Goal: Information Seeking & Learning: Learn about a topic

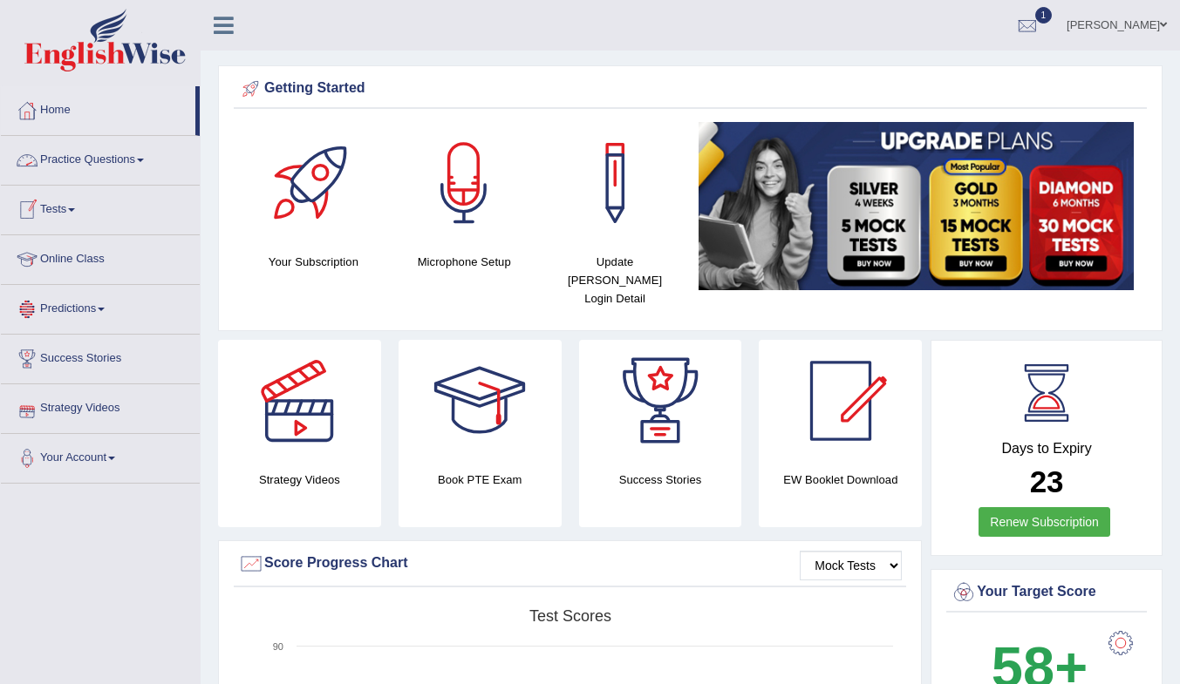
click at [54, 208] on link "Tests" at bounding box center [100, 208] width 199 height 44
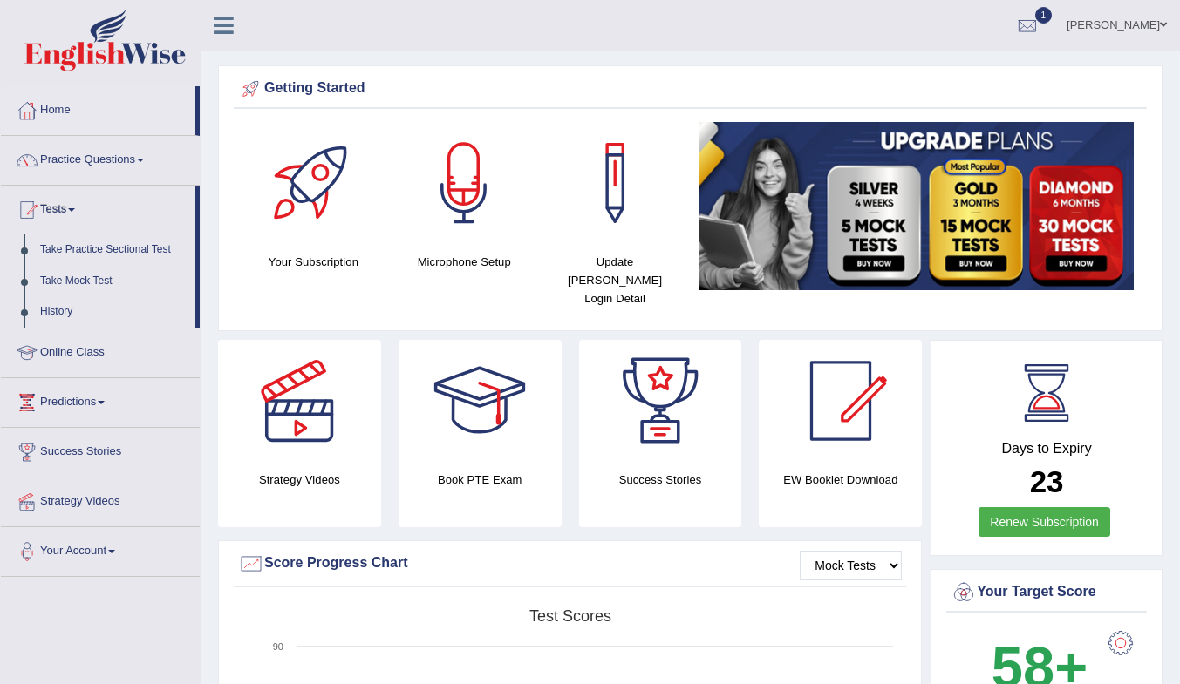
click at [58, 309] on link "History" at bounding box center [113, 311] width 163 height 31
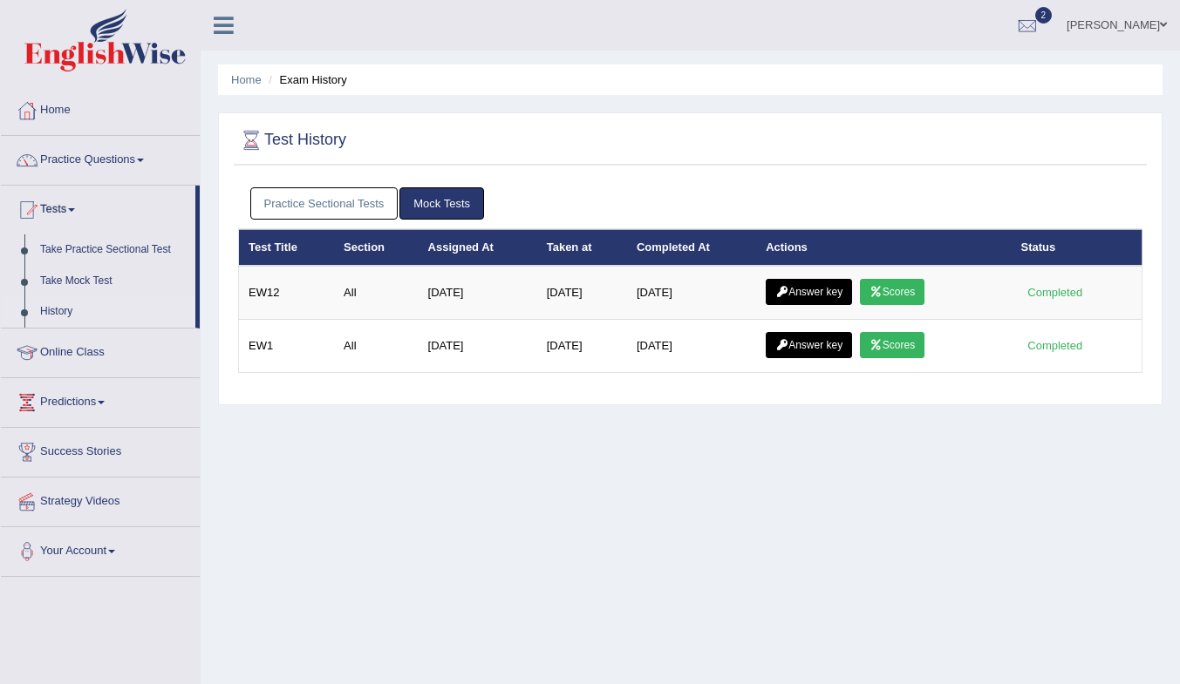
click at [844, 289] on link "Answer key" at bounding box center [809, 292] width 86 height 26
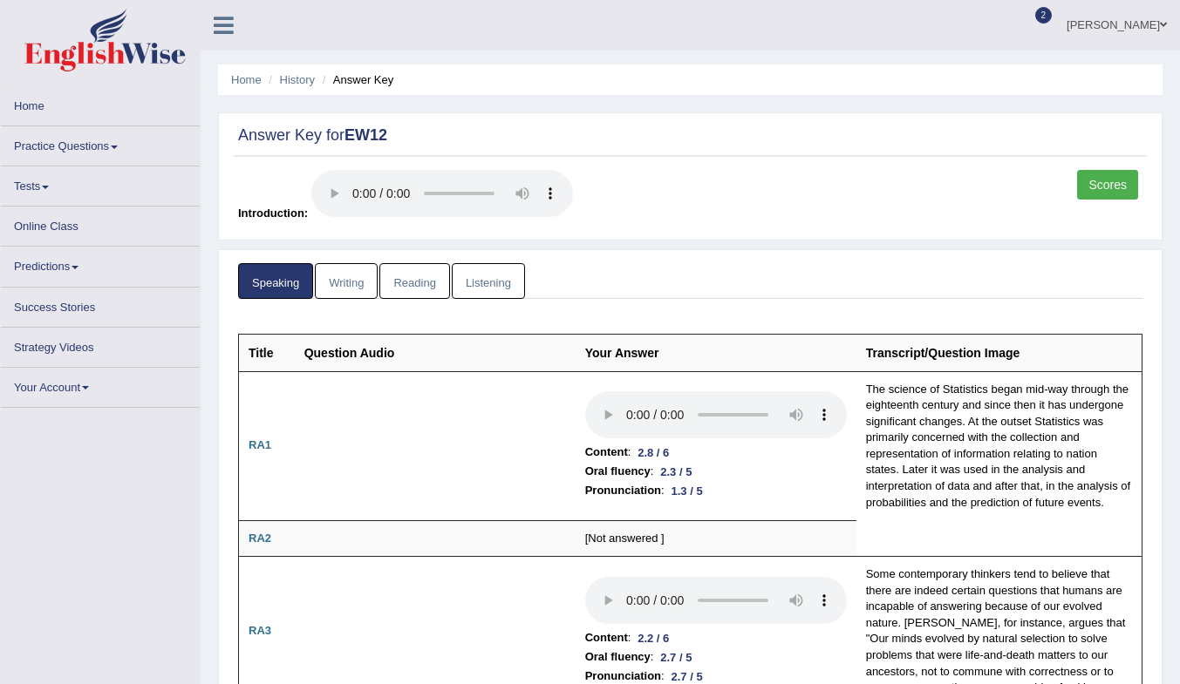
click at [1113, 180] on link "Scores" at bounding box center [1107, 185] width 61 height 30
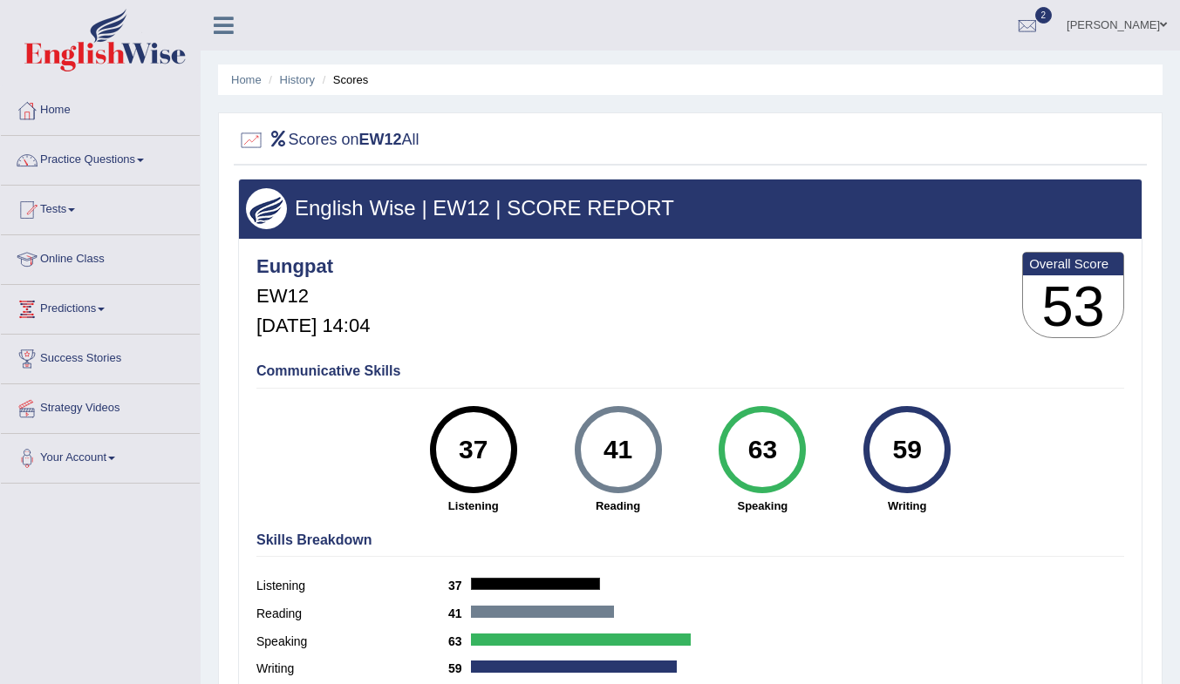
click at [303, 78] on link "History" at bounding box center [297, 79] width 35 height 13
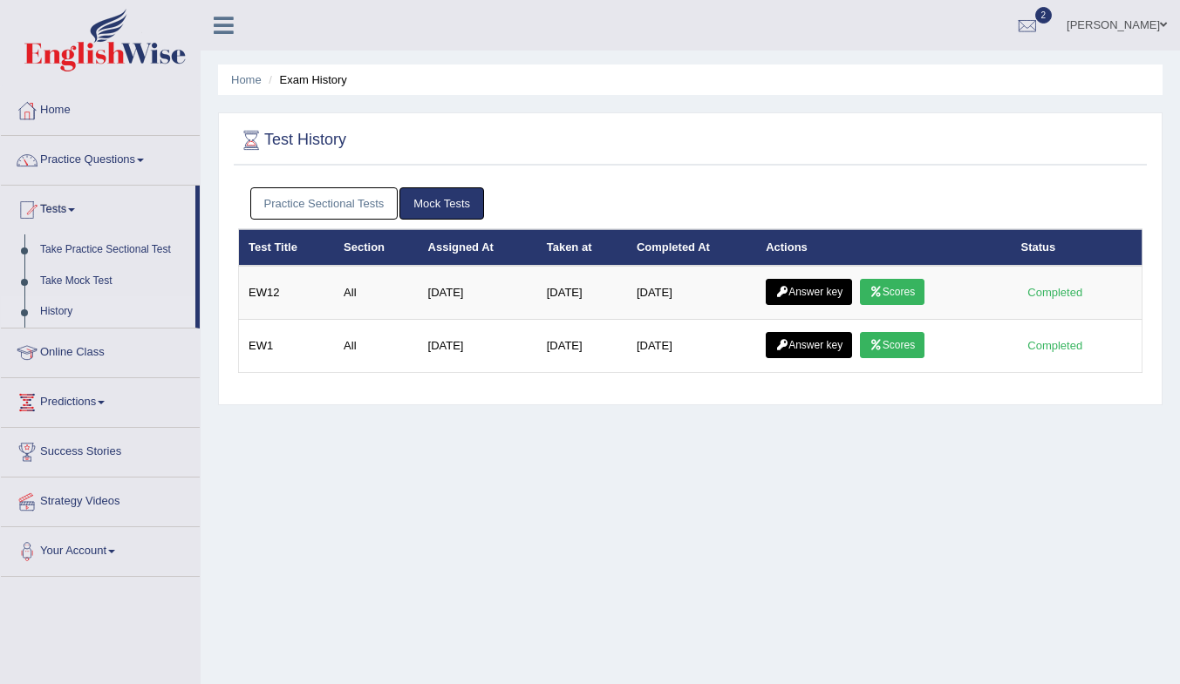
click at [834, 286] on link "Answer key" at bounding box center [809, 292] width 86 height 26
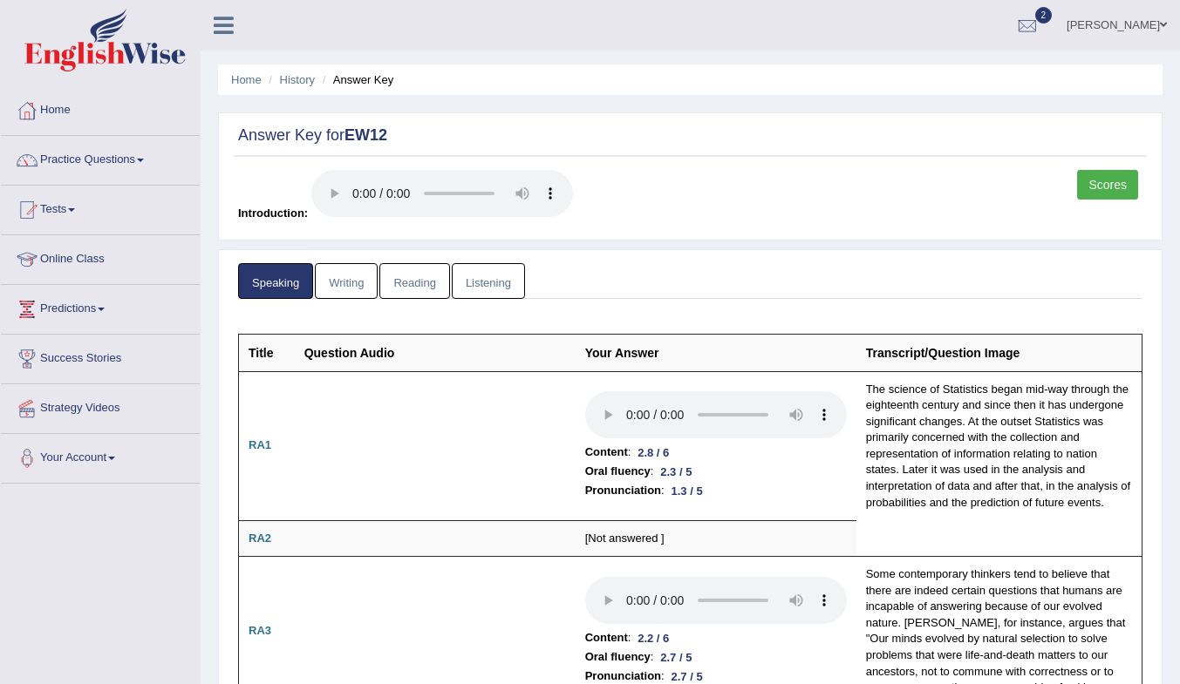
click at [354, 272] on link "Writing" at bounding box center [346, 281] width 63 height 36
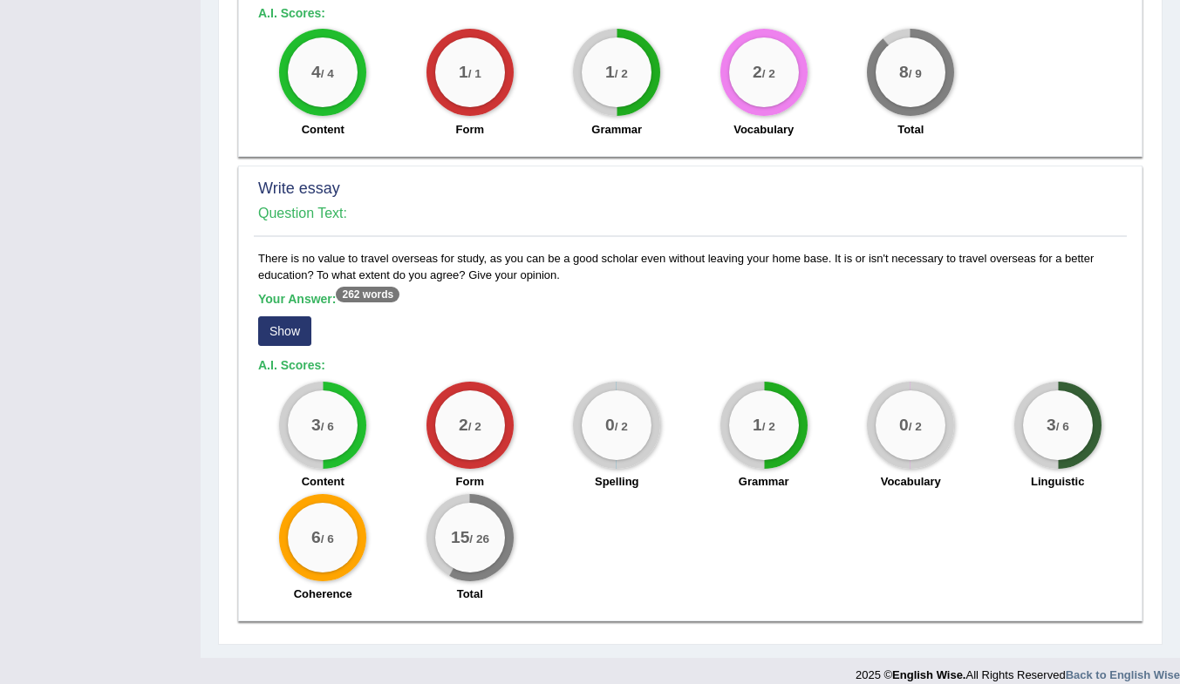
scroll to position [1290, 0]
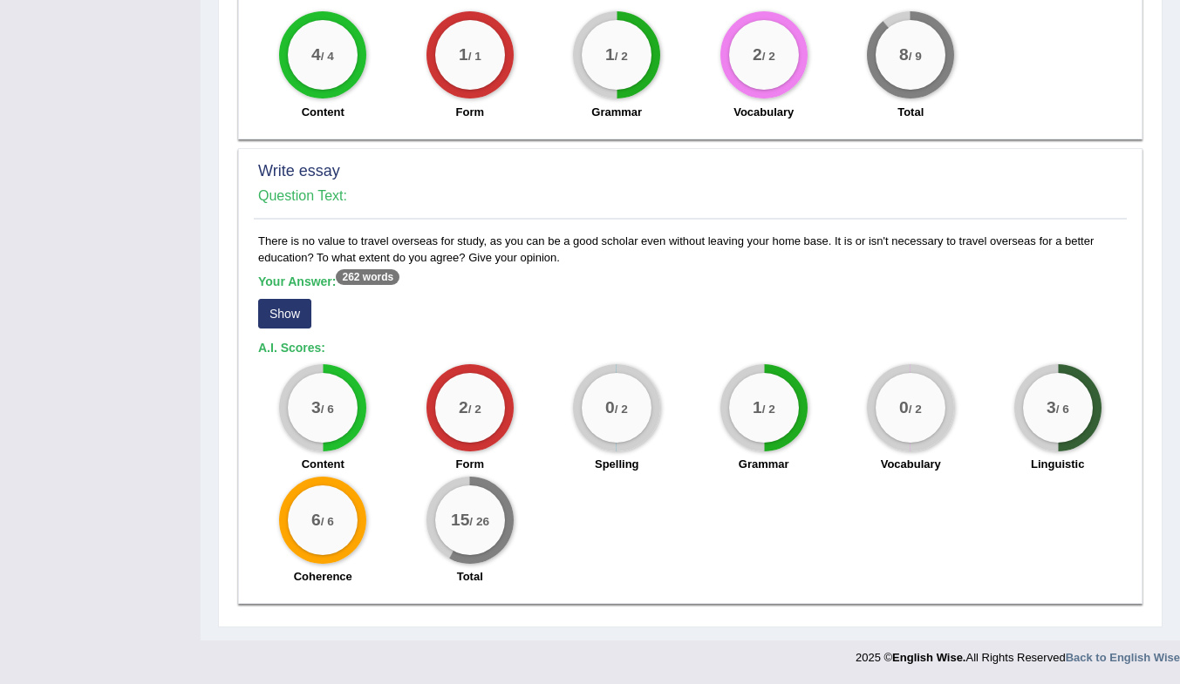
click at [274, 313] on button "Show" at bounding box center [284, 314] width 53 height 30
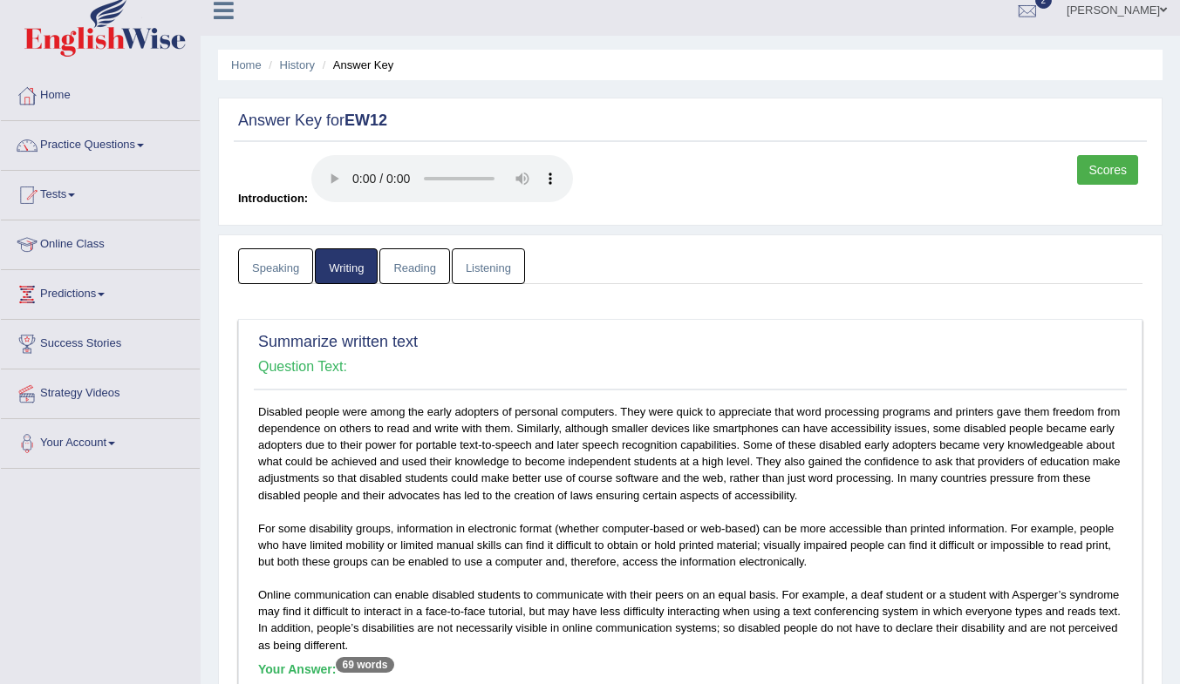
scroll to position [0, 0]
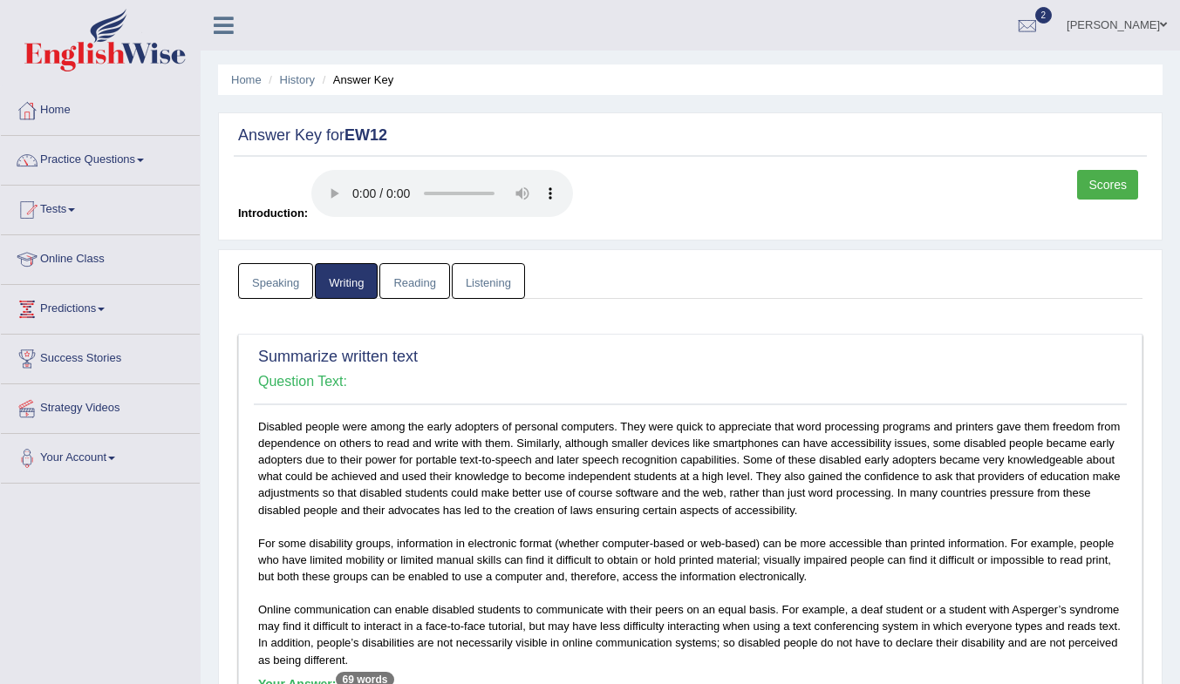
click at [406, 277] on link "Reading" at bounding box center [414, 281] width 70 height 36
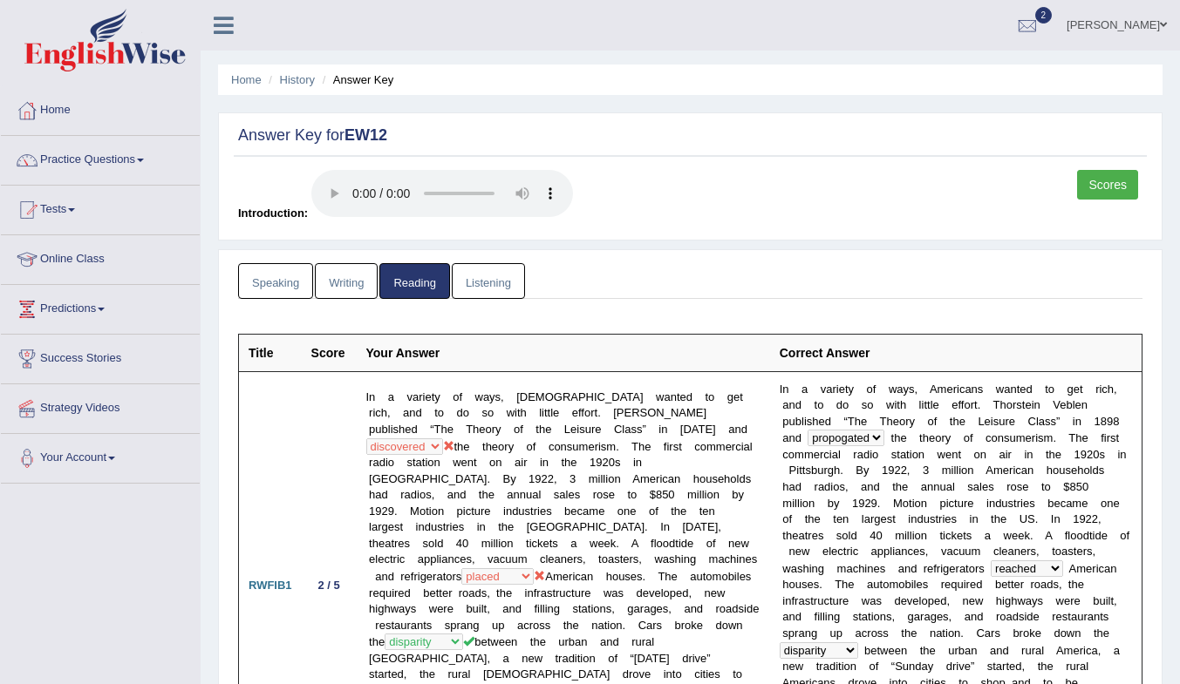
click at [510, 292] on link "Listening" at bounding box center [488, 281] width 73 height 36
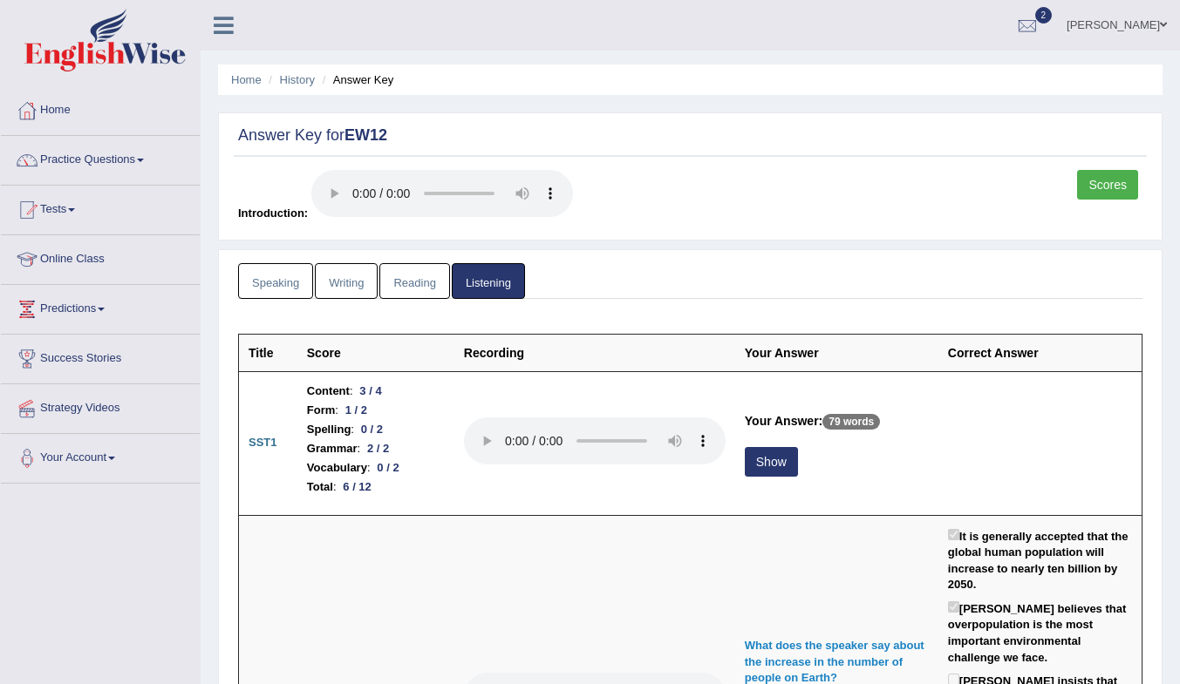
click at [765, 457] on button "Show" at bounding box center [771, 462] width 53 height 30
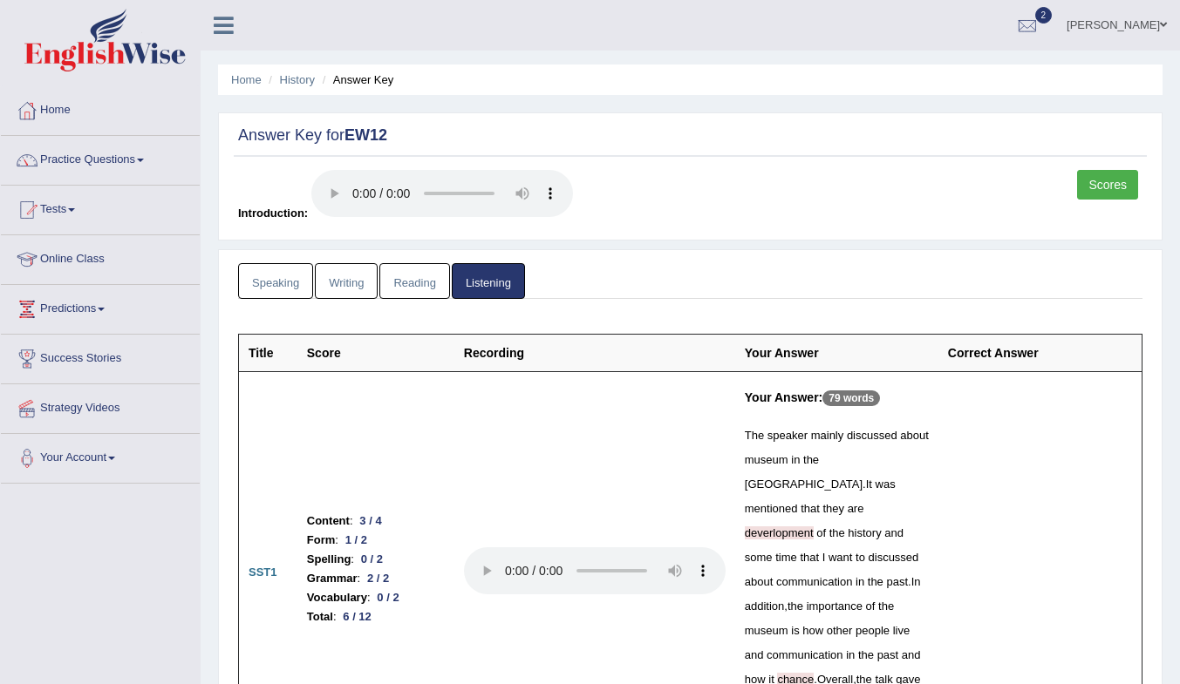
click at [294, 81] on link "History" at bounding box center [297, 79] width 35 height 13
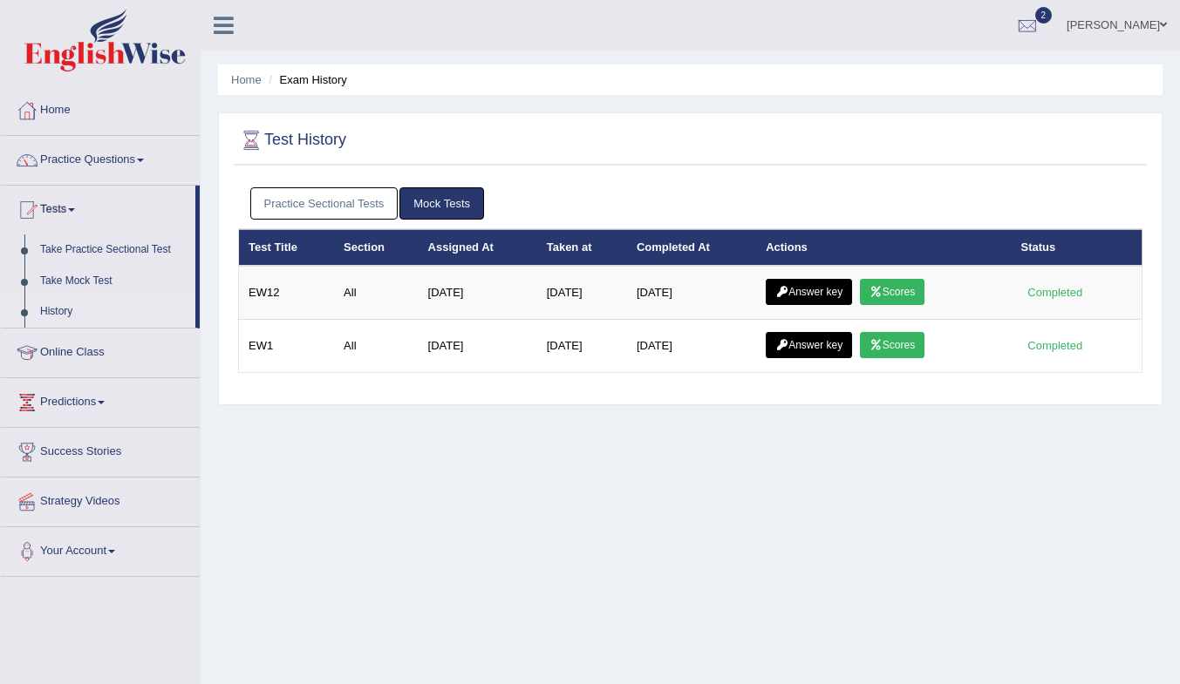
click at [891, 347] on link "Scores" at bounding box center [892, 345] width 65 height 26
click at [897, 297] on link "Scores" at bounding box center [892, 292] width 65 height 26
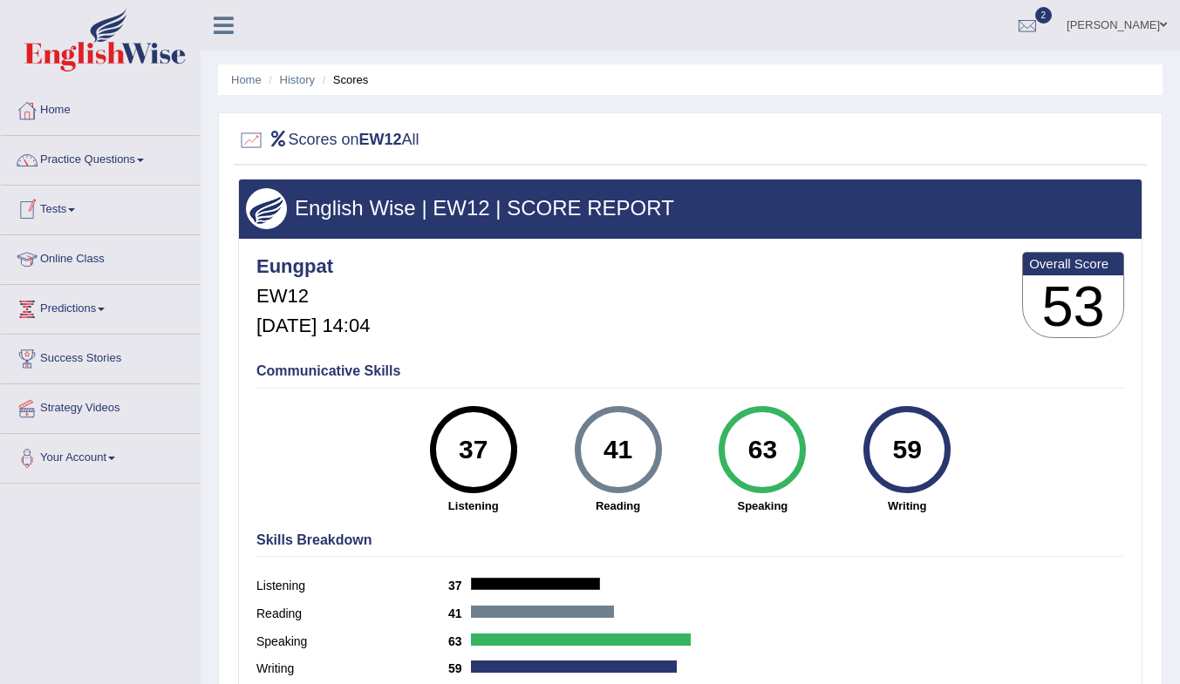
click at [74, 191] on link "Tests" at bounding box center [100, 208] width 199 height 44
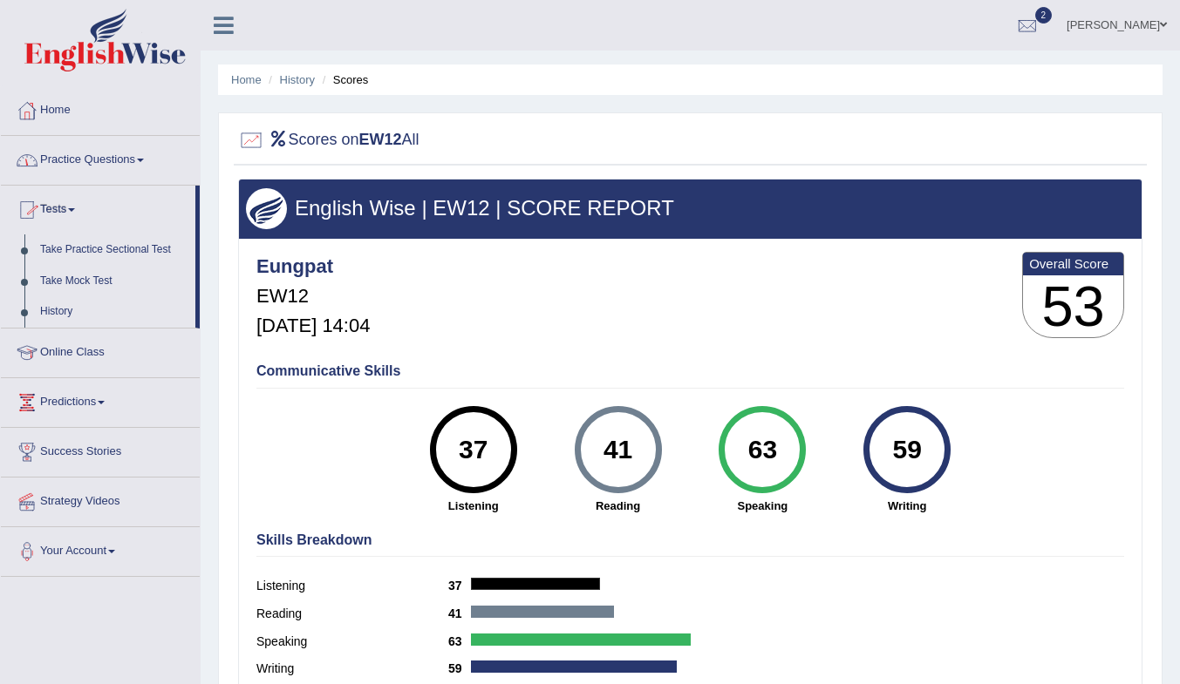
click at [80, 167] on link "Practice Questions" at bounding box center [100, 158] width 199 height 44
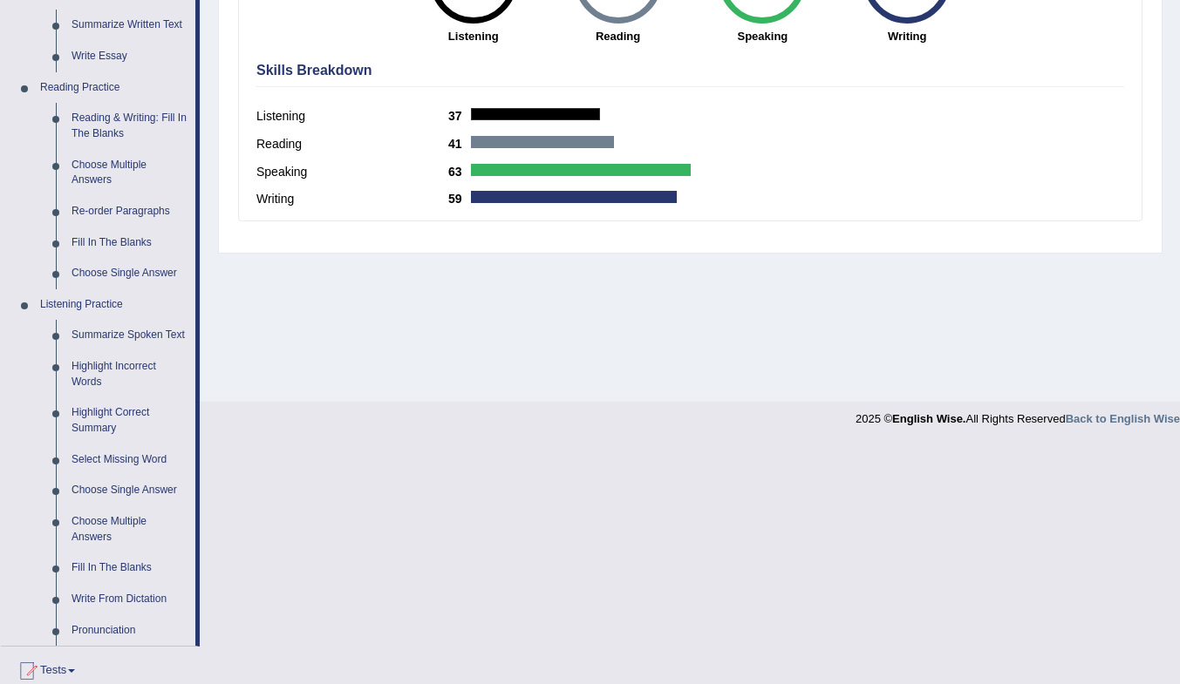
scroll to position [557, 0]
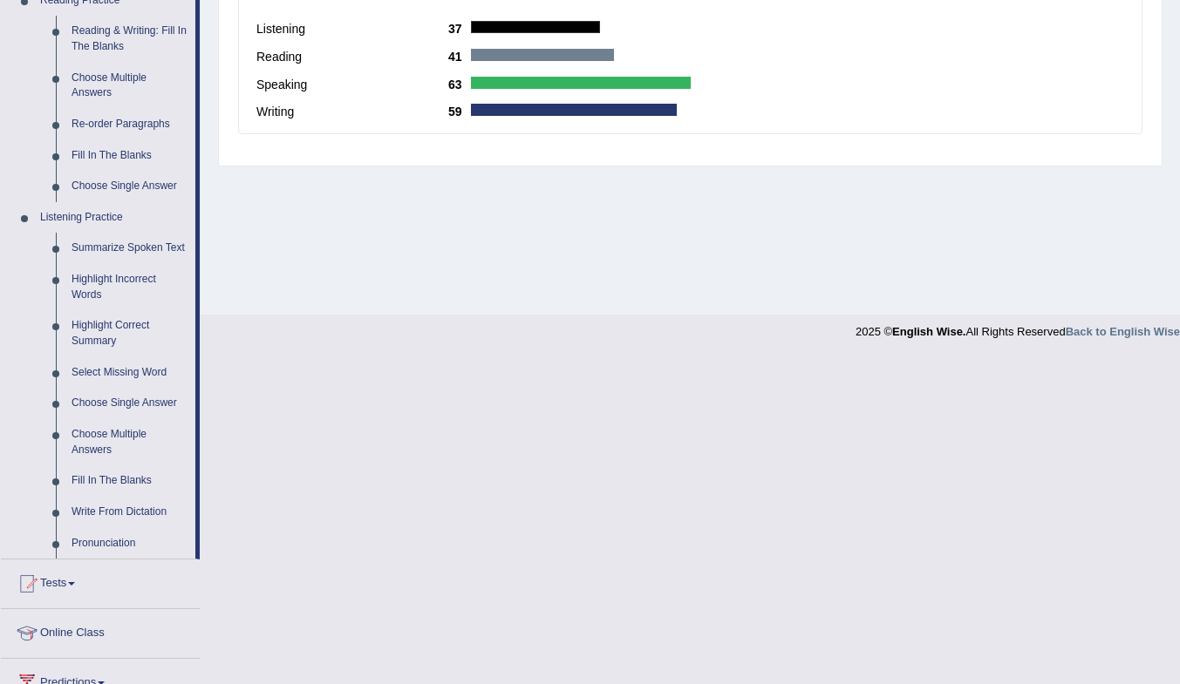
click at [94, 278] on link "Highlight Incorrect Words" at bounding box center [130, 287] width 132 height 46
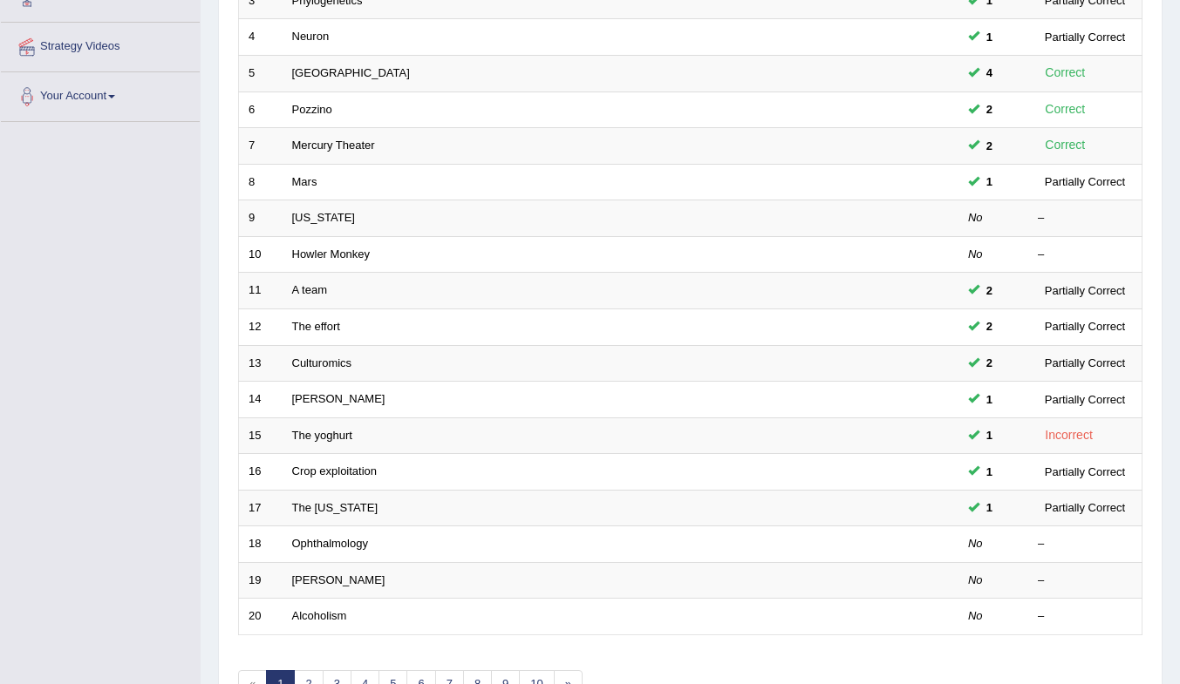
scroll to position [470, 0]
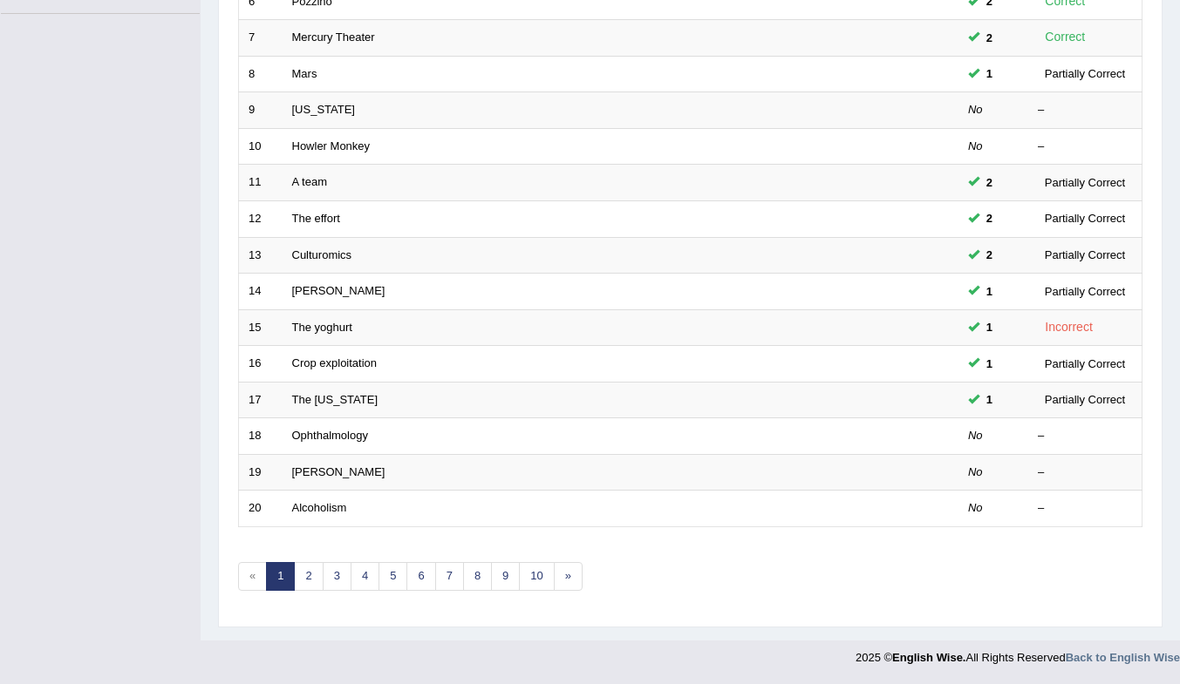
click at [321, 439] on link "Ophthalmology" at bounding box center [330, 435] width 76 height 13
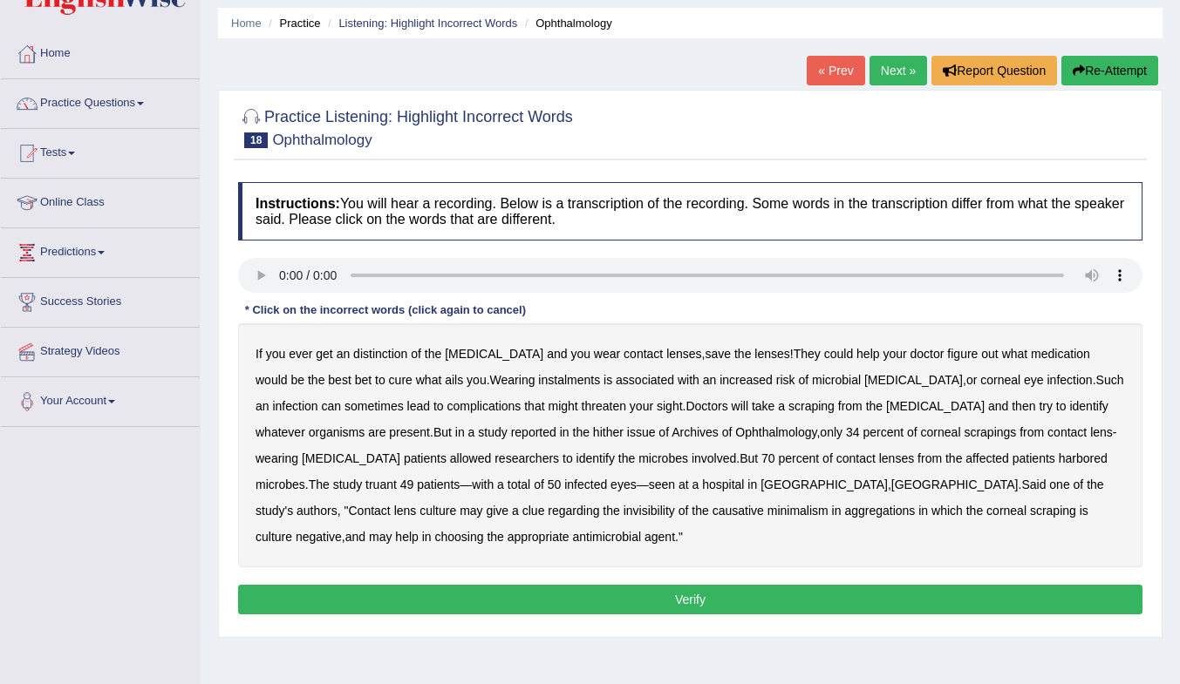
scroll to position [87, 0]
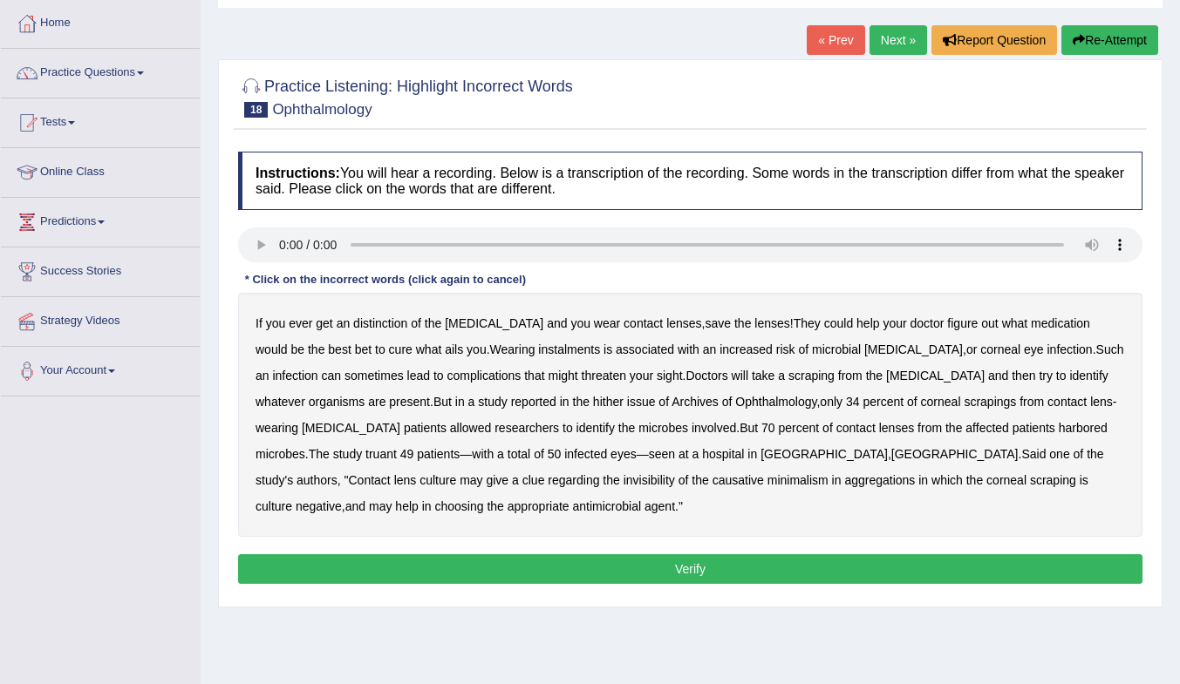
click at [538, 351] on b "instalments" at bounding box center [569, 350] width 62 height 14
click at [1012, 429] on b "patients" at bounding box center [1033, 428] width 43 height 14
click at [712, 482] on b "causative" at bounding box center [737, 480] width 51 height 14
click at [1012, 431] on b "patients" at bounding box center [1033, 428] width 43 height 14
click at [337, 473] on b "authors" at bounding box center [316, 480] width 41 height 14
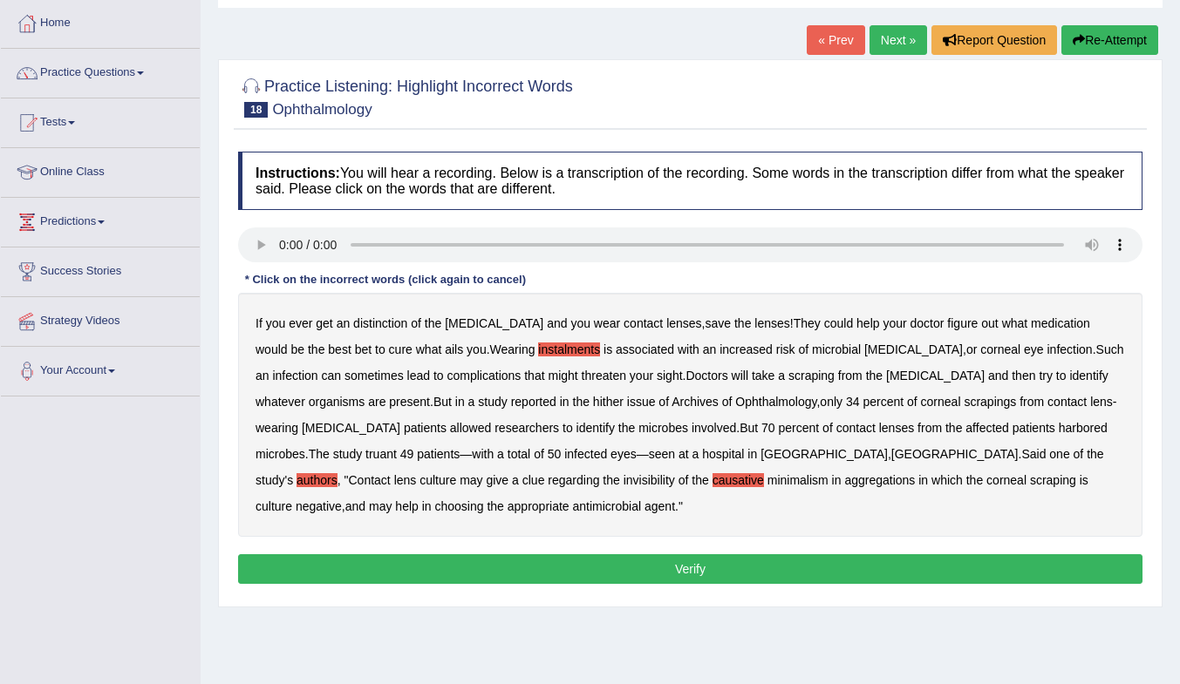
click at [643, 570] on button "Verify" at bounding box center [690, 570] width 904 height 30
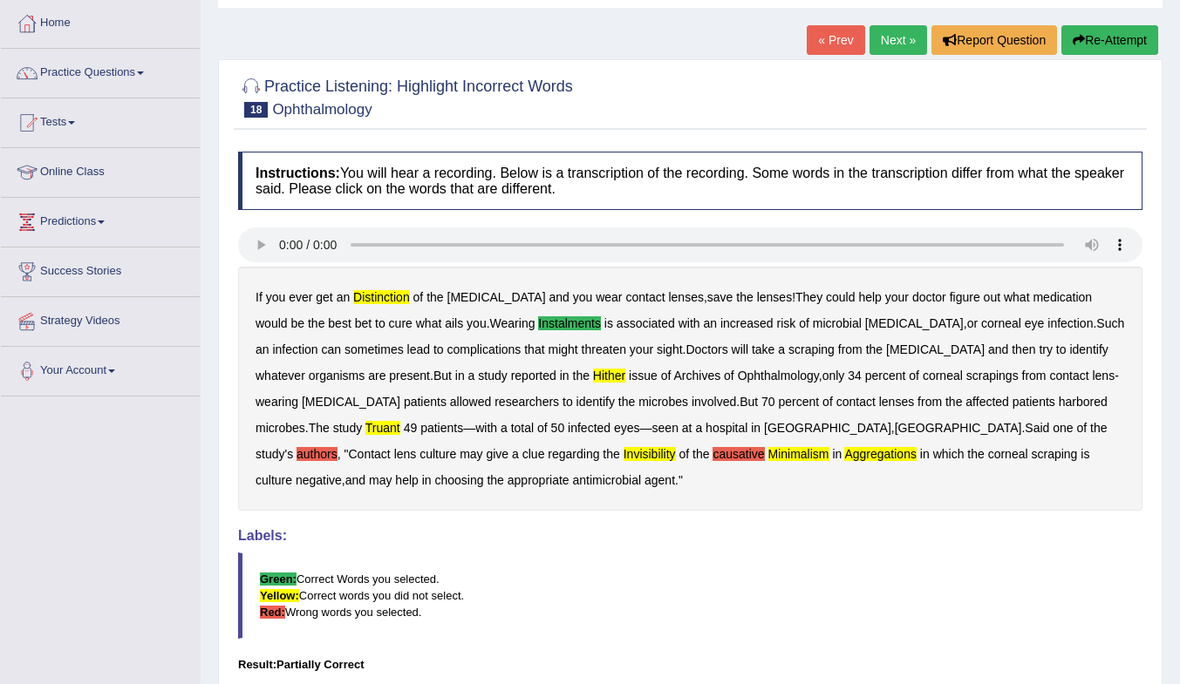
click at [1132, 32] on button "Re-Attempt" at bounding box center [1109, 40] width 97 height 30
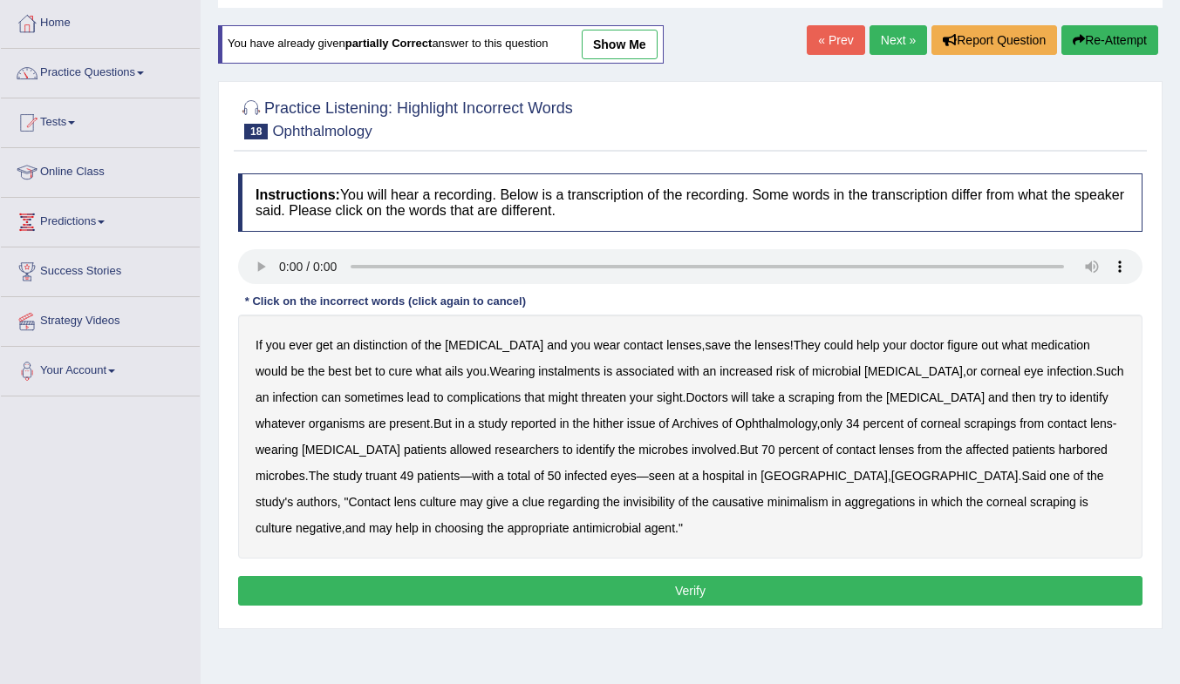
click at [383, 351] on b "distinction" at bounding box center [380, 345] width 54 height 14
click at [538, 371] on b "instalments" at bounding box center [569, 371] width 62 height 14
click at [671, 426] on b "Archives" at bounding box center [694, 424] width 47 height 14
click at [397, 469] on b "truant" at bounding box center [380, 476] width 31 height 14
click at [712, 506] on b "causative" at bounding box center [737, 502] width 51 height 14
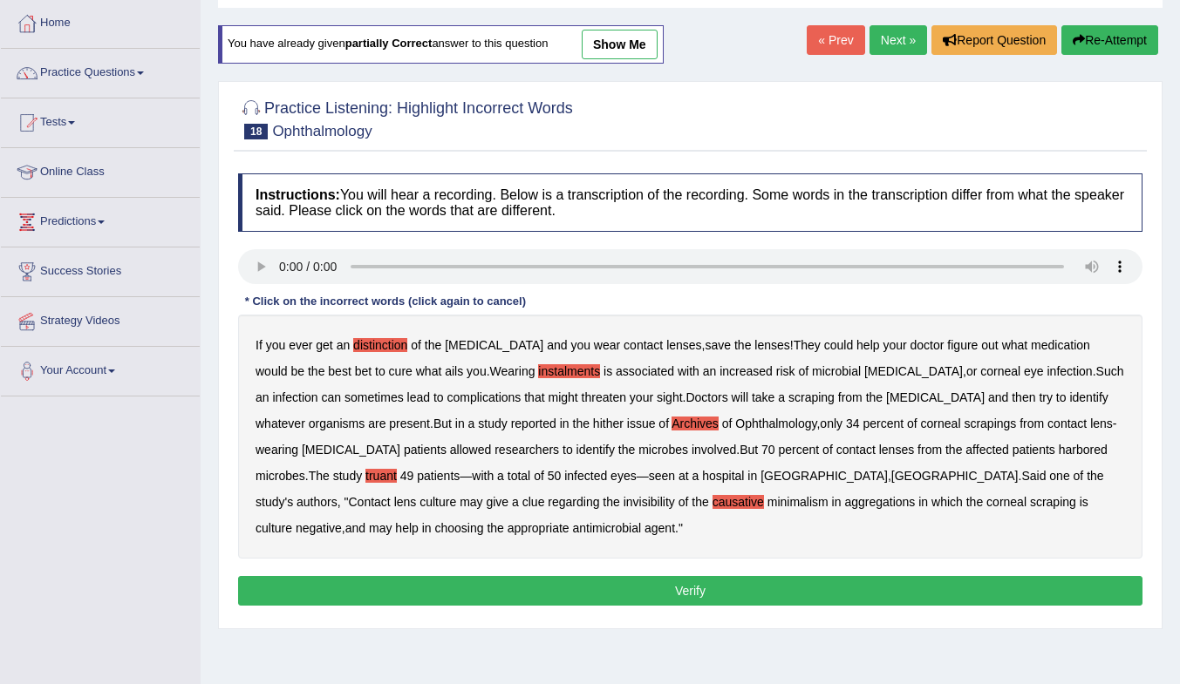
click at [562, 591] on button "Verify" at bounding box center [690, 591] width 904 height 30
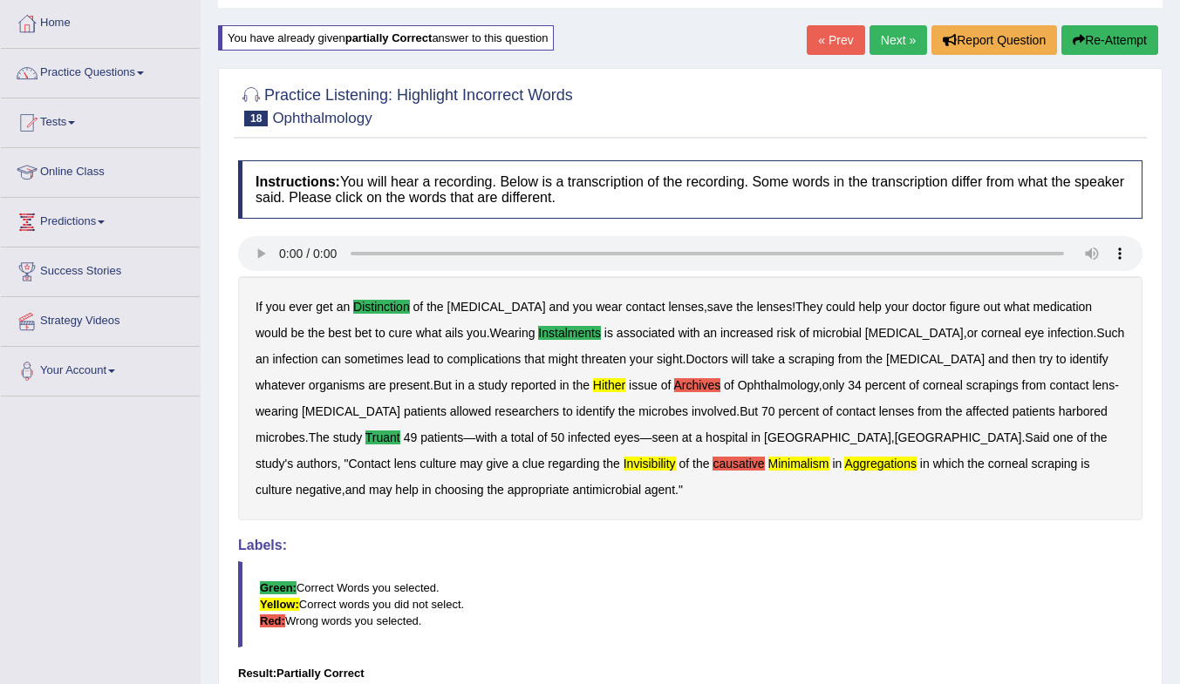
click at [898, 43] on link "Next »" at bounding box center [898, 40] width 58 height 30
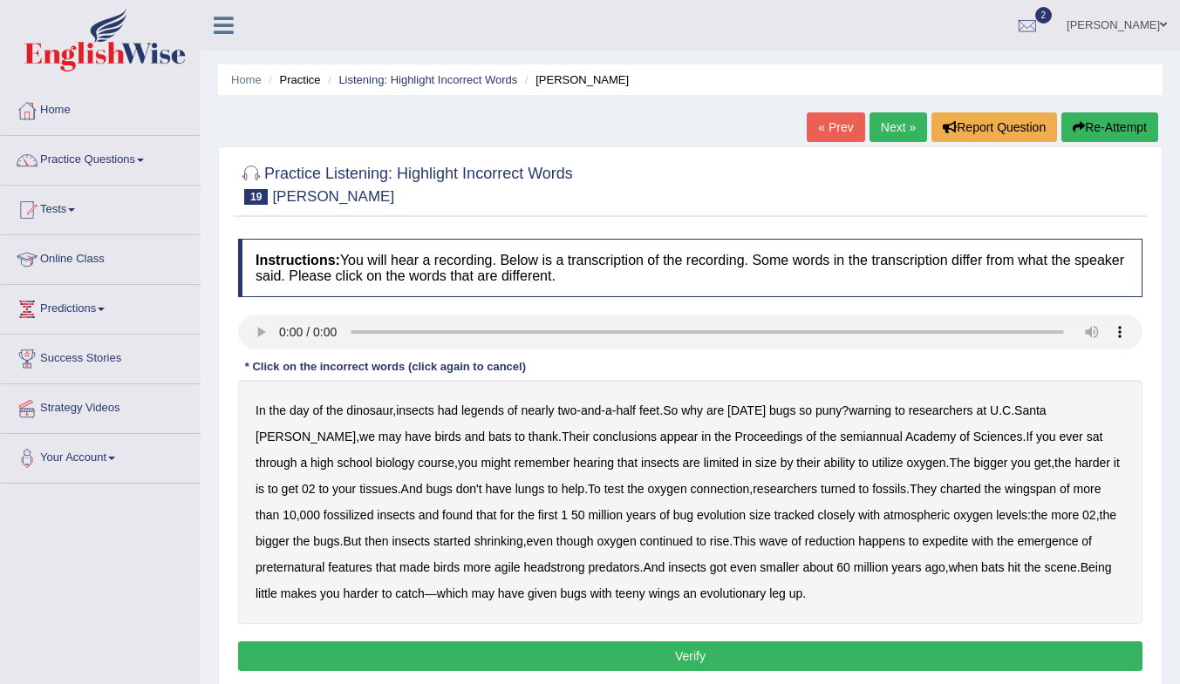
click at [492, 411] on b "legends" at bounding box center [482, 411] width 43 height 14
click at [840, 435] on b "semiannual" at bounding box center [871, 437] width 63 height 14
click at [523, 568] on b "headstrong" at bounding box center [553, 568] width 61 height 14
click at [654, 654] on button "Verify" at bounding box center [690, 657] width 904 height 30
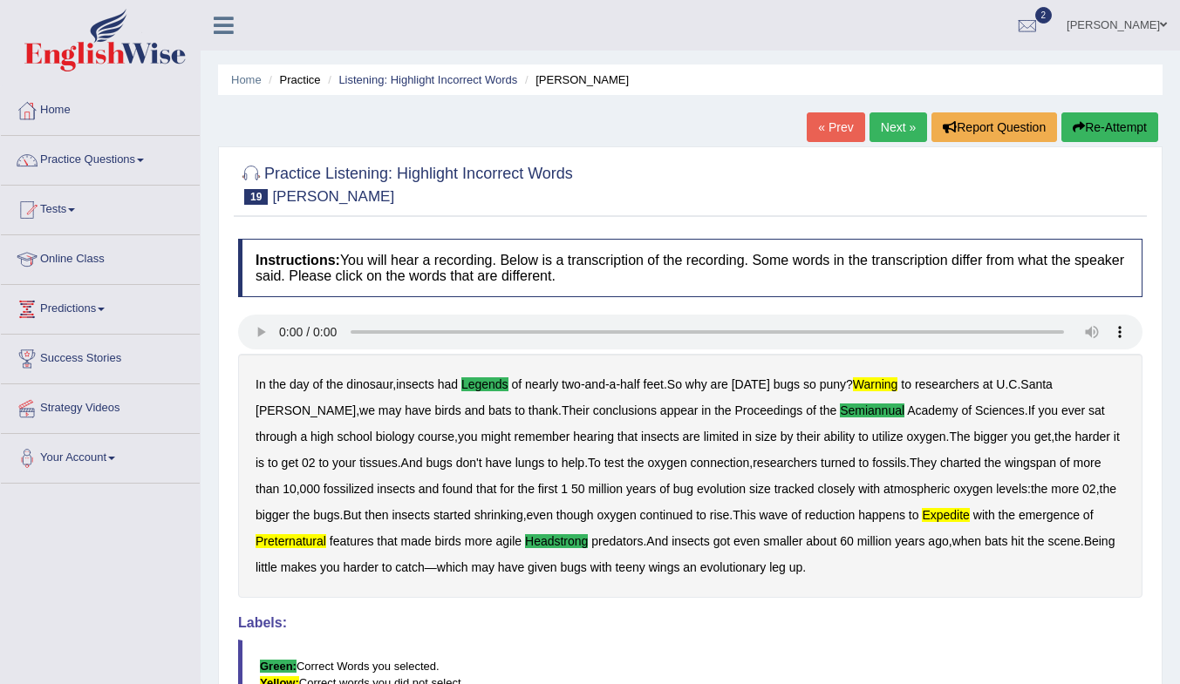
click at [894, 136] on link "Next »" at bounding box center [898, 127] width 58 height 30
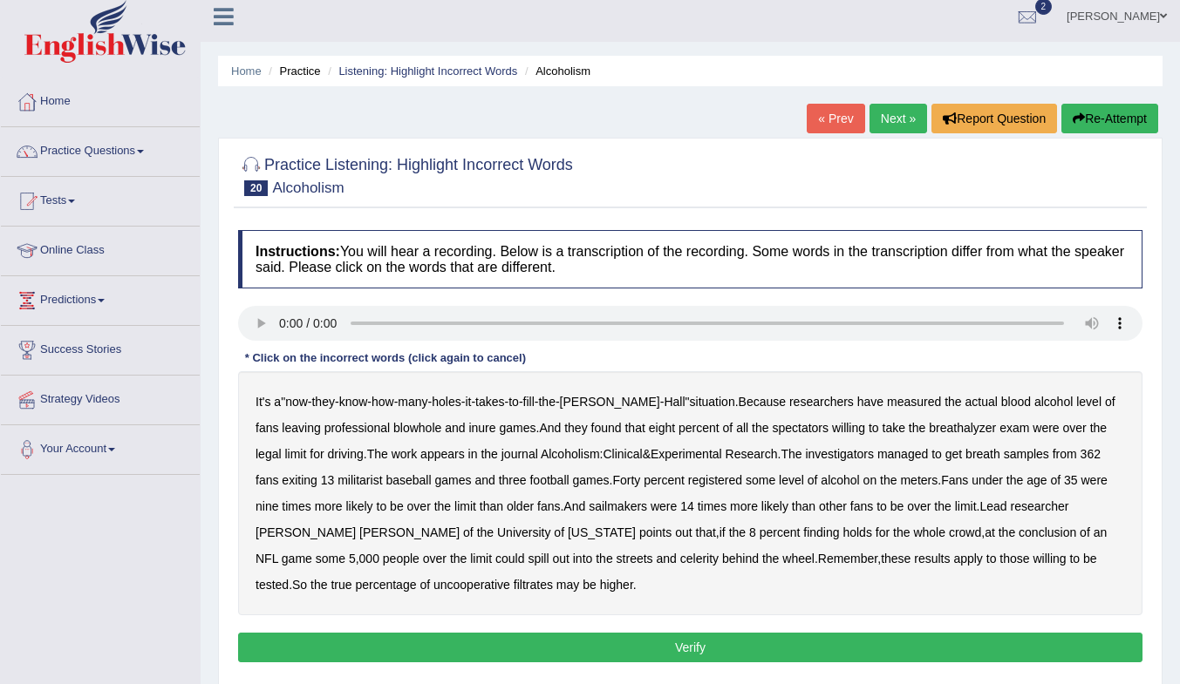
scroll to position [174, 0]
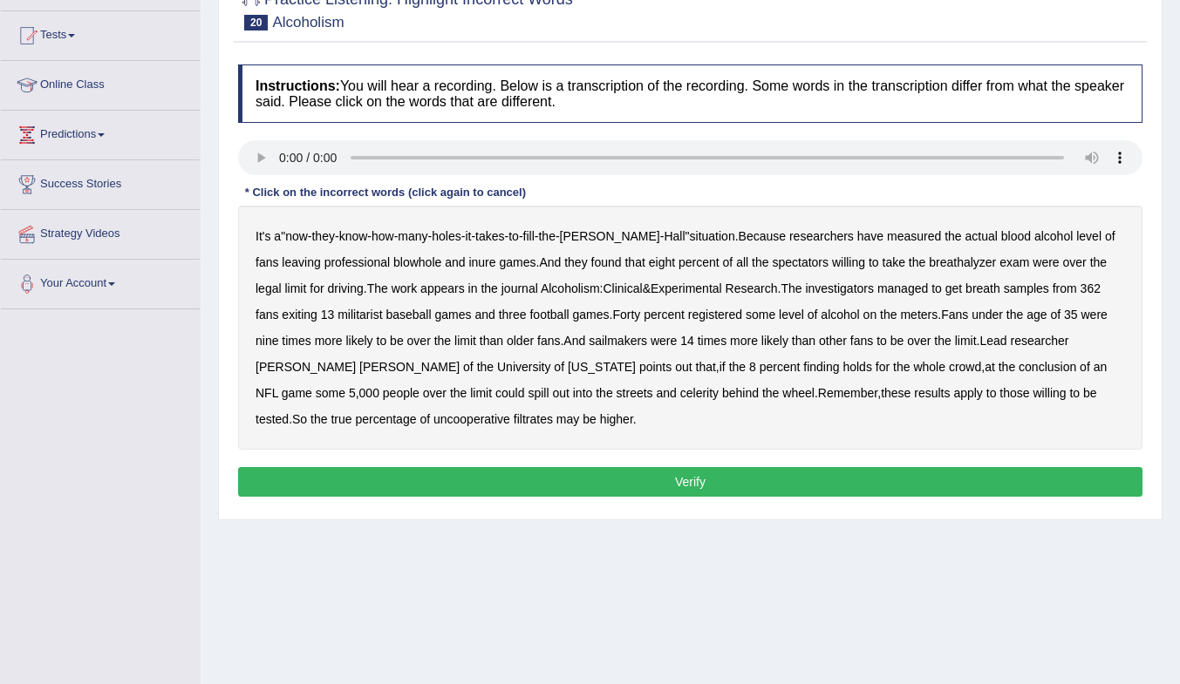
click at [393, 261] on b "blowhole" at bounding box center [417, 262] width 48 height 14
click at [468, 262] on b "inure" at bounding box center [481, 262] width 27 height 14
click at [599, 335] on b "sailmakers" at bounding box center [618, 341] width 58 height 14
click at [680, 396] on b "celerity" at bounding box center [699, 393] width 38 height 14
click at [488, 488] on button "Verify" at bounding box center [690, 482] width 904 height 30
